Goal: Check status: Check status

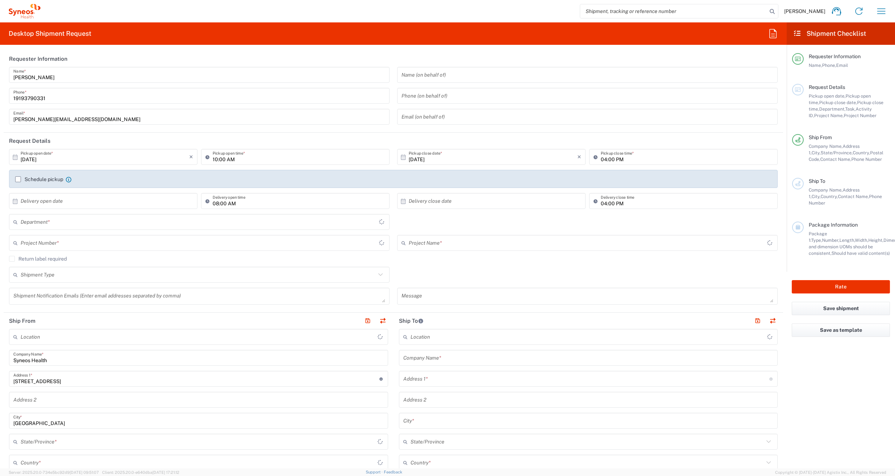
type input "[US_STATE]"
type input "United States"
click at [876, 10] on icon "button" at bounding box center [882, 11] width 12 height 12
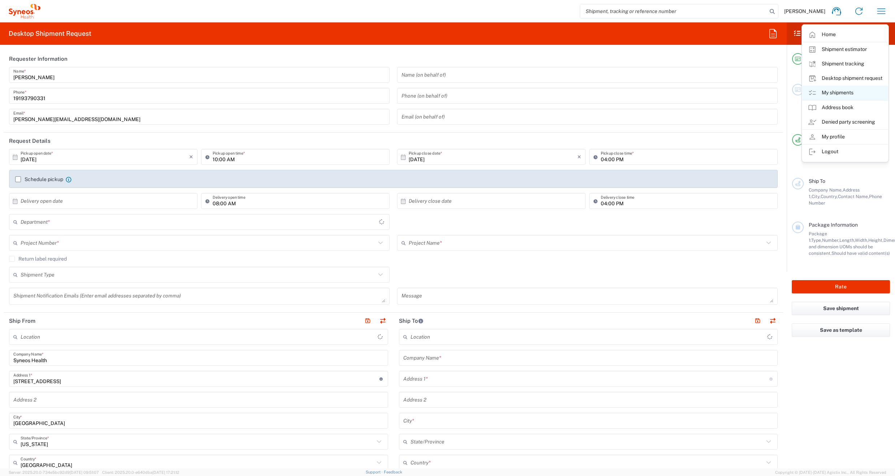
type input "Syneos Health Communications-Westerville OH"
type input "6156"
click at [840, 94] on link "My shipments" at bounding box center [846, 93] width 86 height 14
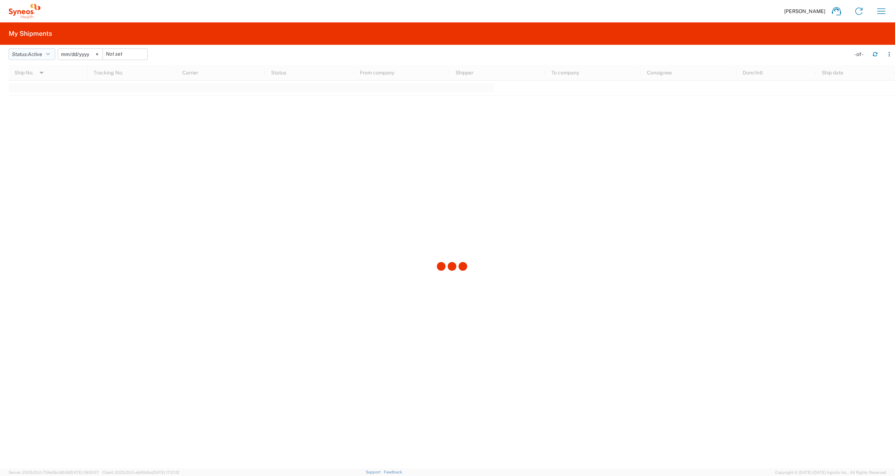
click at [50, 55] on icon "button" at bounding box center [48, 54] width 4 height 5
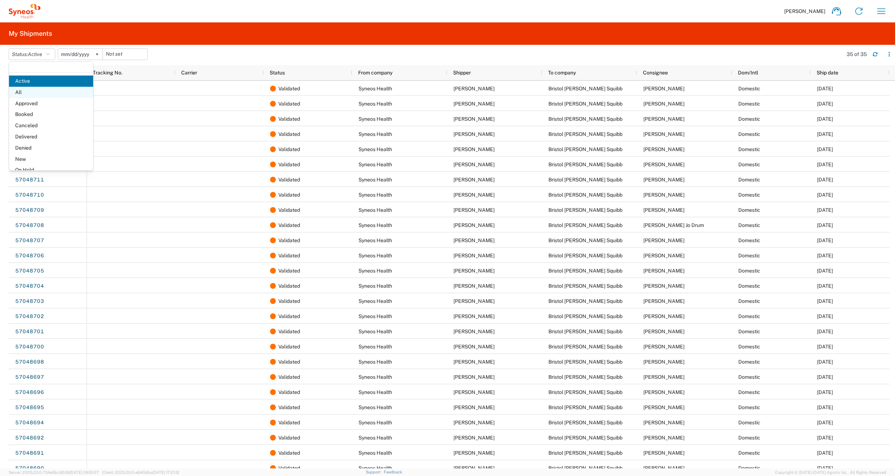
click at [26, 94] on span "All" at bounding box center [51, 92] width 84 height 11
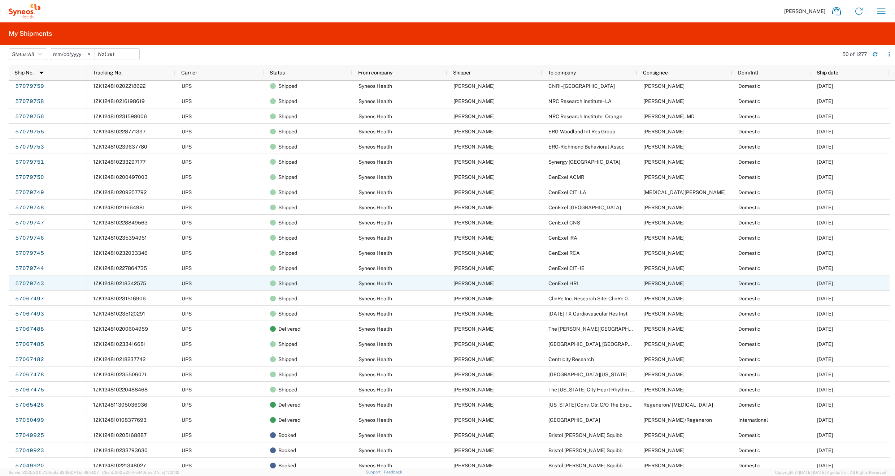
scroll to position [215, 0]
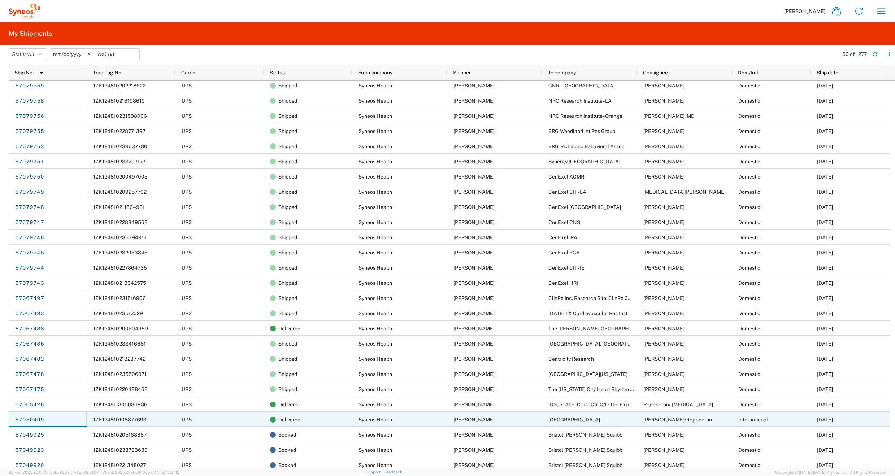
click at [34, 419] on link "57050499" at bounding box center [30, 420] width 30 height 12
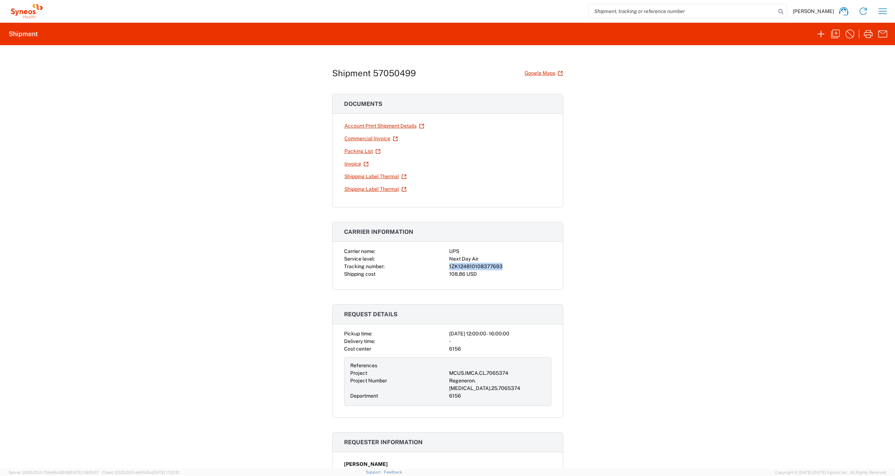
drag, startPoint x: 499, startPoint y: 265, endPoint x: 446, endPoint y: 267, distance: 52.4
click at [449, 267] on div "1ZK124810108377693" at bounding box center [500, 267] width 102 height 8
copy div "1ZK124810108377693"
